Goal: Find specific page/section: Find specific page/section

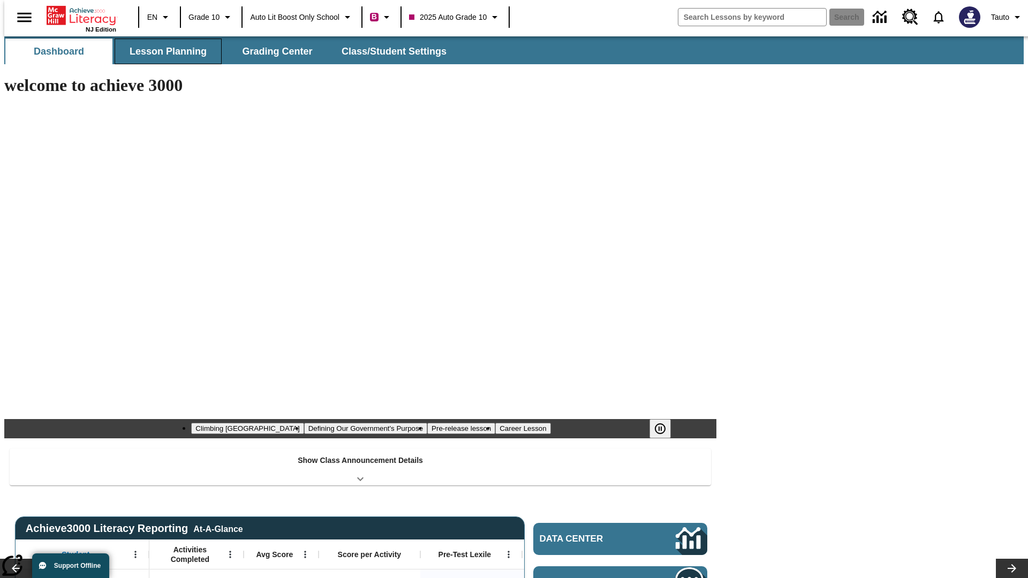
click at [164, 51] on span "Lesson Planning" at bounding box center [168, 51] width 77 height 12
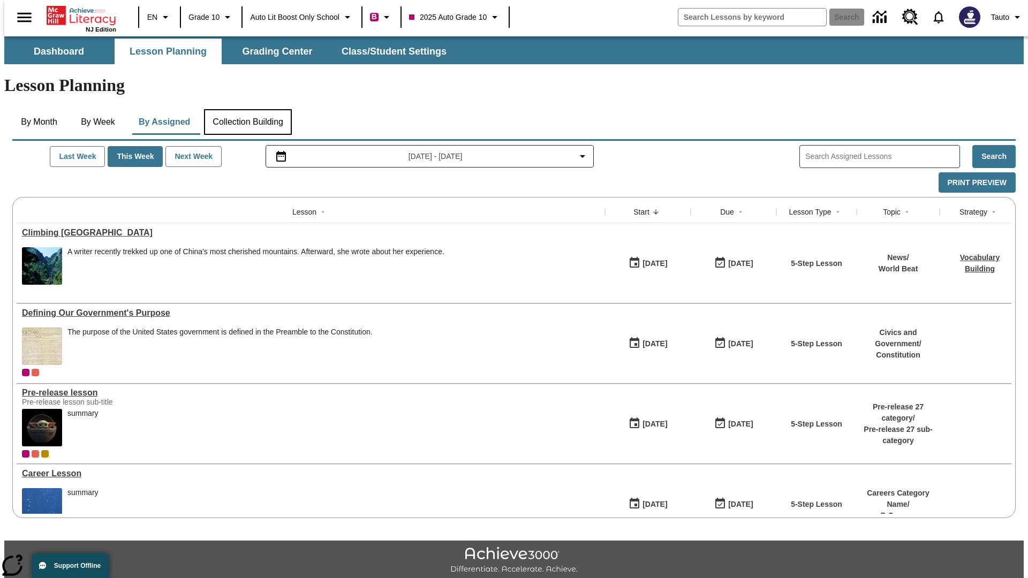
click at [247, 109] on button "Collection Building" at bounding box center [248, 122] width 88 height 26
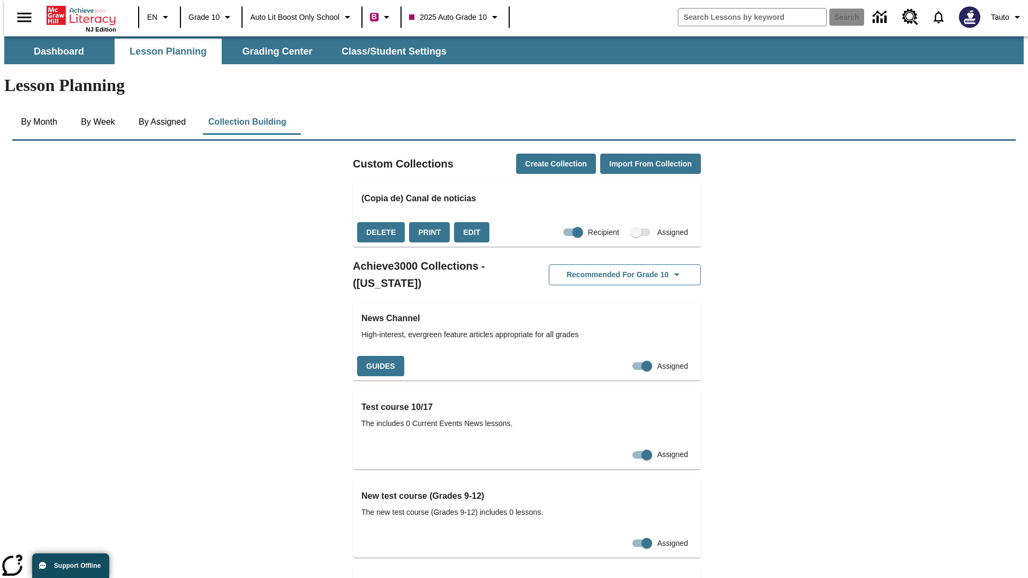
checkbox input "true"
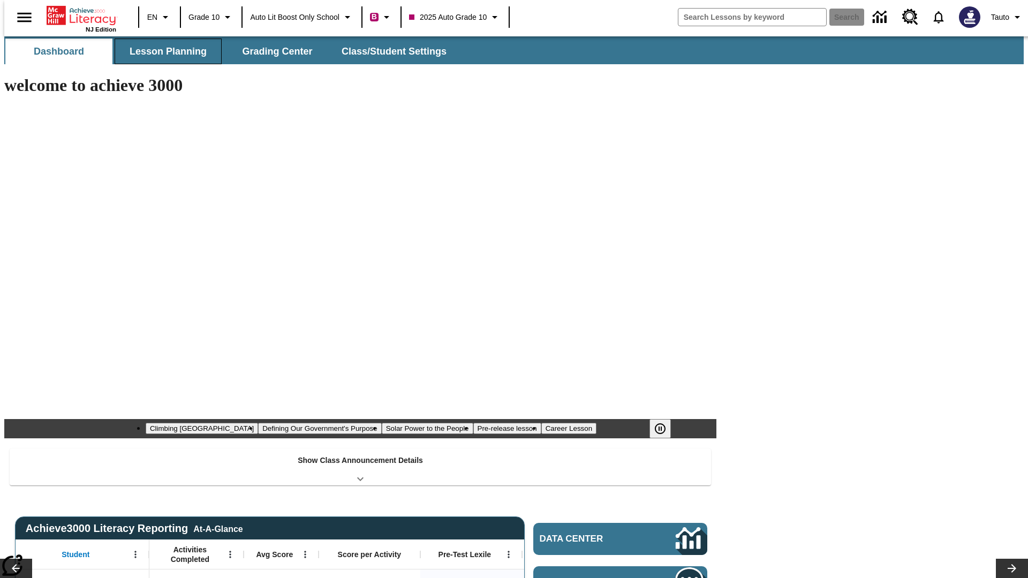
click at [164, 51] on span "Lesson Planning" at bounding box center [168, 51] width 77 height 12
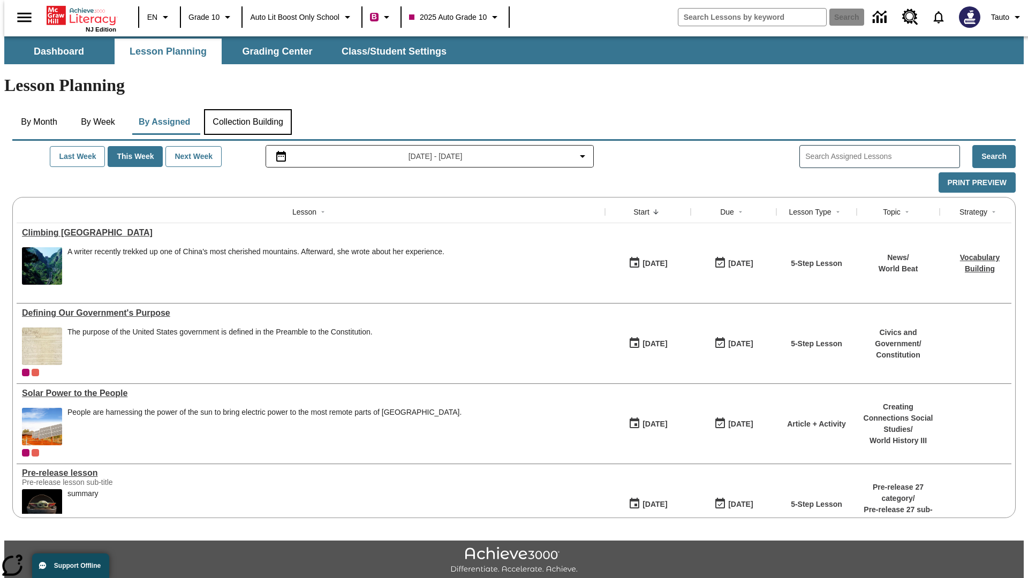
click at [247, 109] on button "Collection Building" at bounding box center [248, 122] width 88 height 26
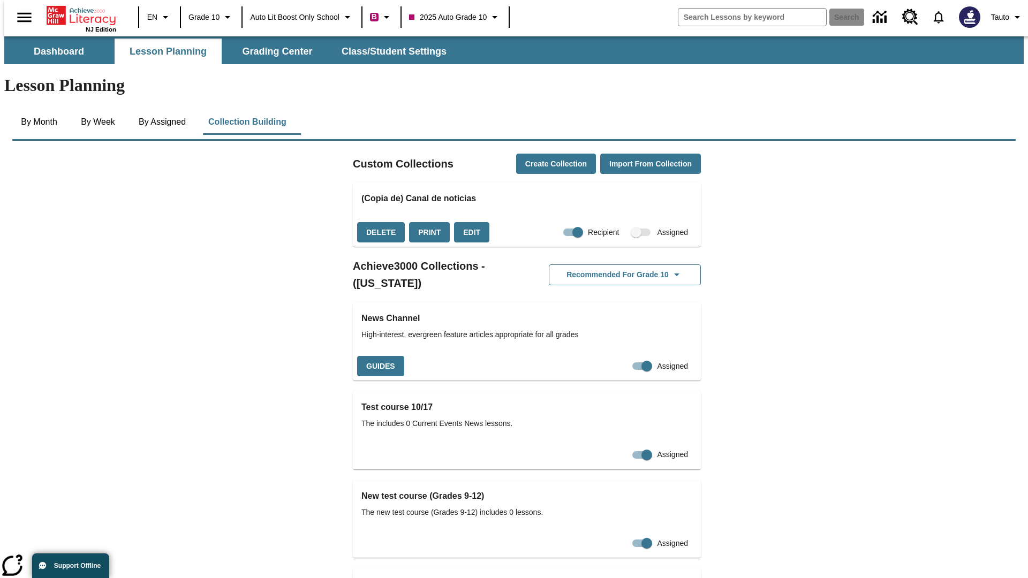
checkbox input "false"
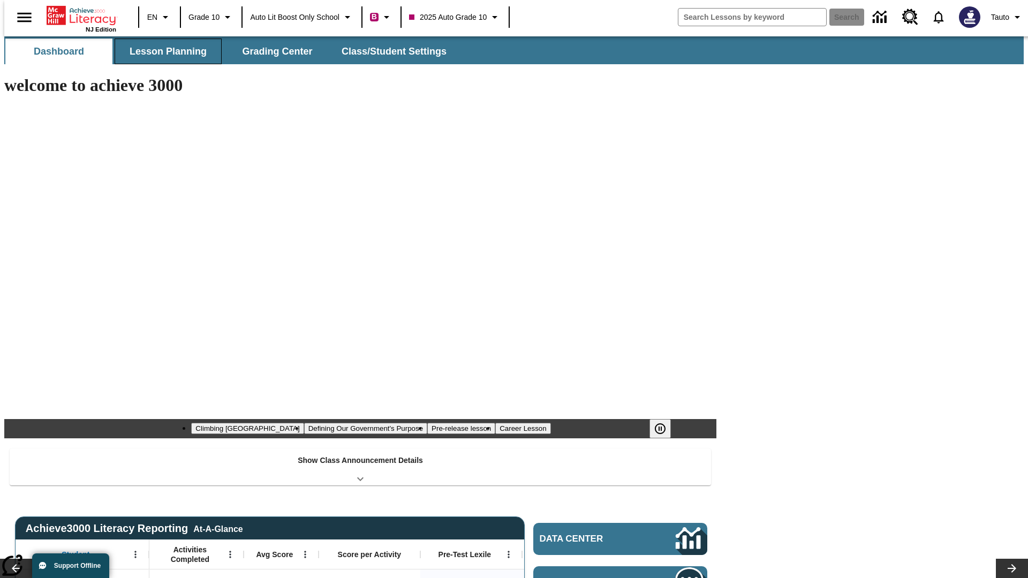
click at [164, 51] on span "Lesson Planning" at bounding box center [168, 51] width 77 height 12
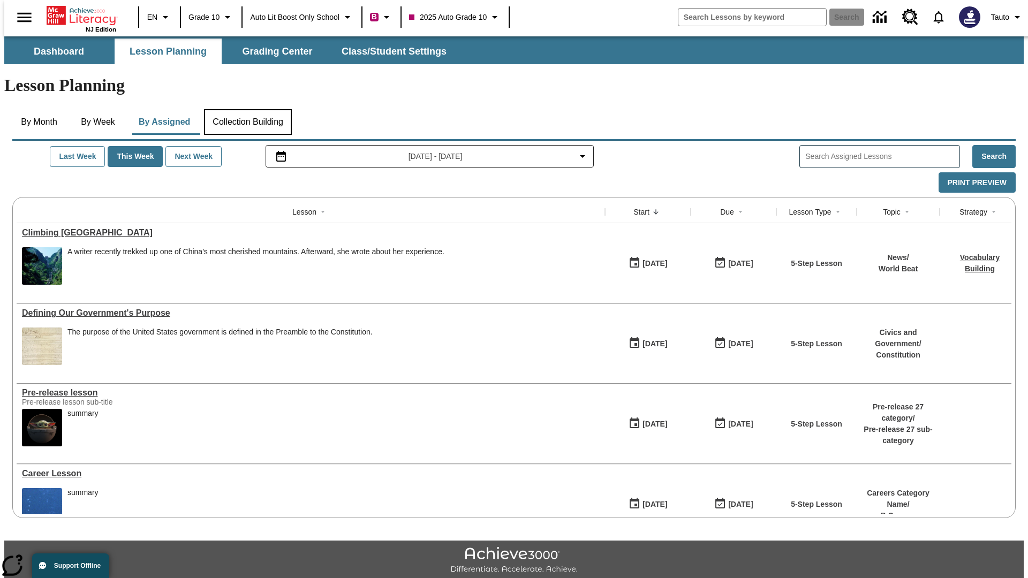
click at [247, 109] on button "Collection Building" at bounding box center [248, 122] width 88 height 26
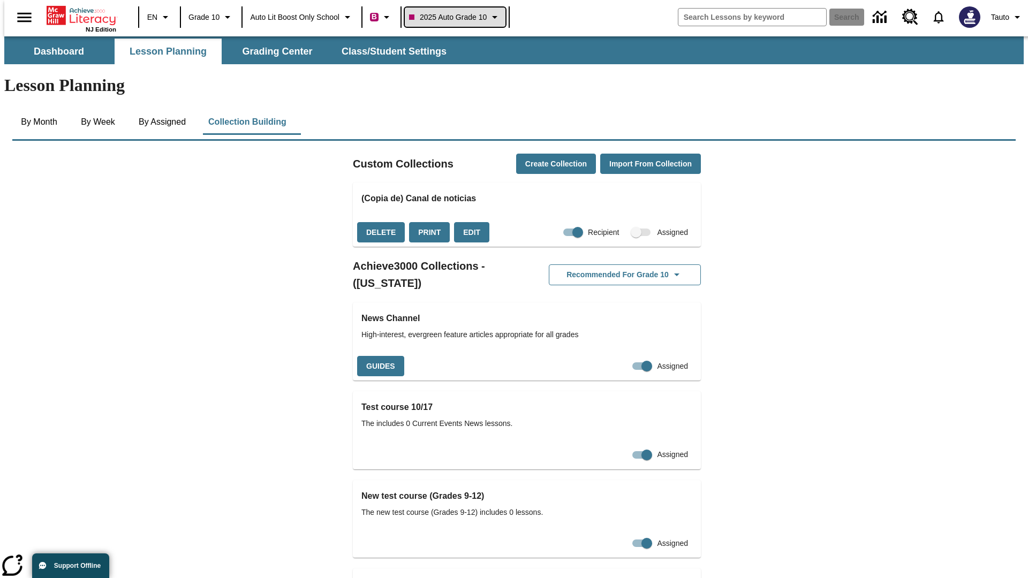
click at [458, 17] on span "2025 Auto Grade 10" at bounding box center [448, 17] width 78 height 11
